Goal: Task Accomplishment & Management: Use online tool/utility

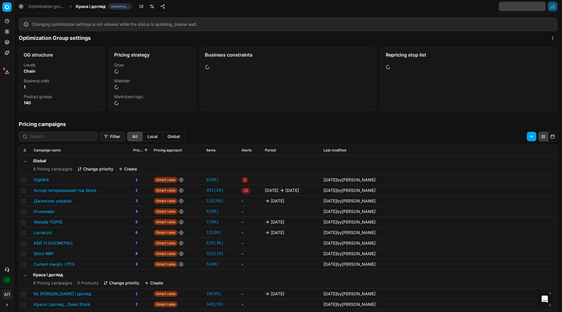
click at [0, 140] on div "Analytics Pricing Product portfolio Templates Export service 15 Contact support…" at bounding box center [7, 150] width 14 height 273
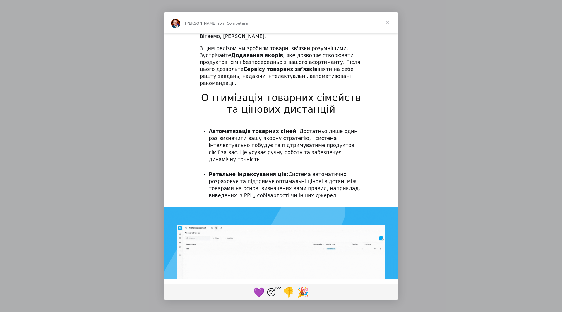
scroll to position [0, 0]
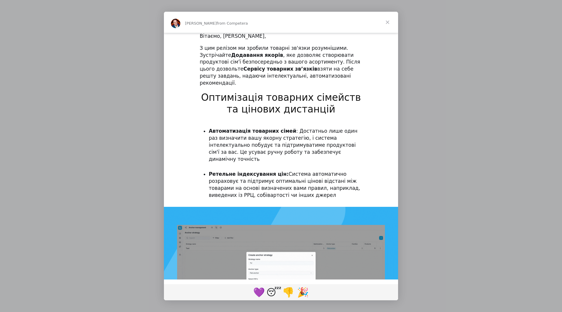
click at [389, 21] on span "Close" at bounding box center [387, 22] width 21 height 21
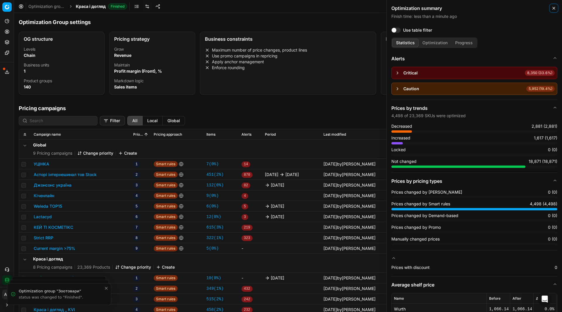
click at [552, 9] on icon "button" at bounding box center [554, 8] width 5 height 5
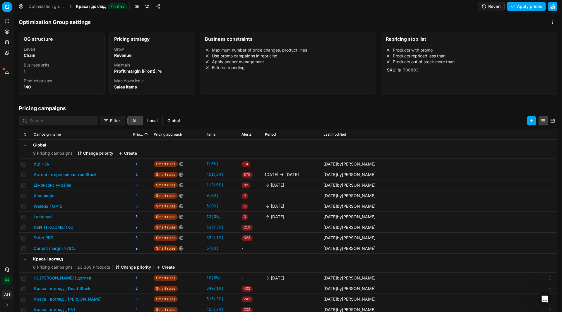
click at [54, 4] on link "Optimization groups" at bounding box center [46, 7] width 37 height 6
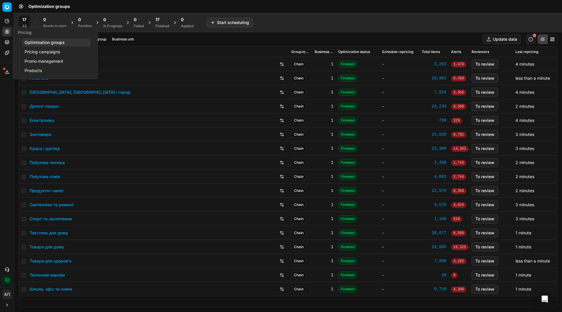
click at [35, 50] on link "Pricing campaigns" at bounding box center [56, 52] width 68 height 8
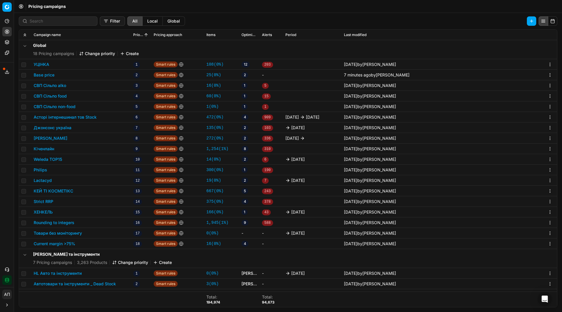
click at [216, 244] on link "16 ( 0% )" at bounding box center [214, 244] width 15 height 6
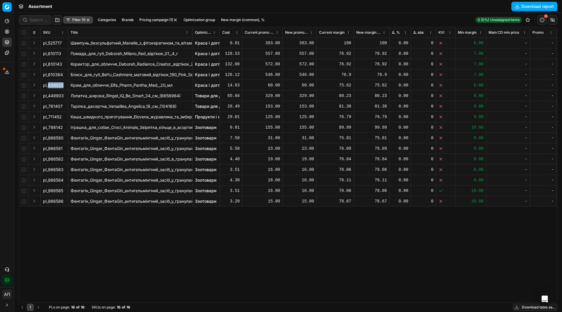
drag, startPoint x: 48, startPoint y: 86, endPoint x: 66, endPoint y: 86, distance: 17.3
click at [66, 86] on td "pl_634025" at bounding box center [55, 85] width 28 height 11
copy span "634025"
